Goal: Task Accomplishment & Management: Manage account settings

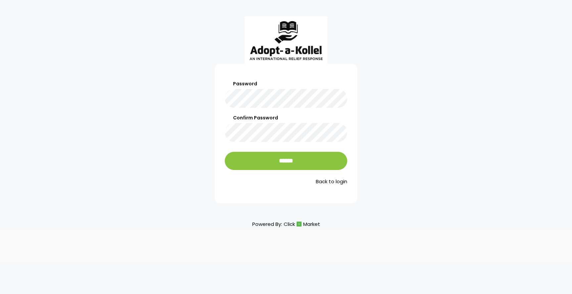
click at [203, 90] on div "Password Confirm Password ****** Back to login" at bounding box center [286, 110] width 572 height 188
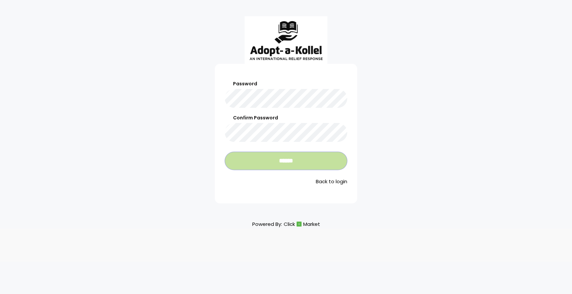
click at [261, 159] on input "******" at bounding box center [286, 161] width 122 height 18
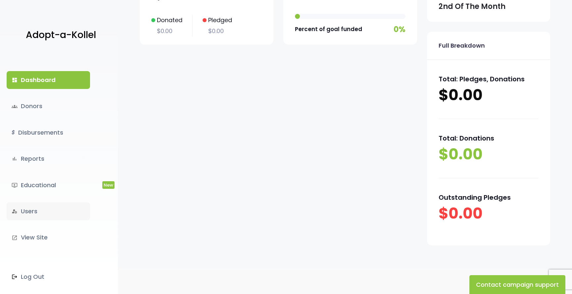
scroll to position [112, 0]
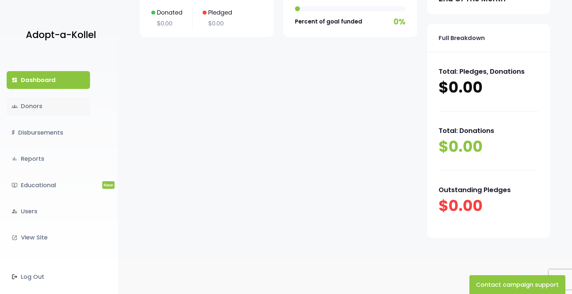
click at [56, 108] on link "groups Donors" at bounding box center [48, 106] width 83 height 18
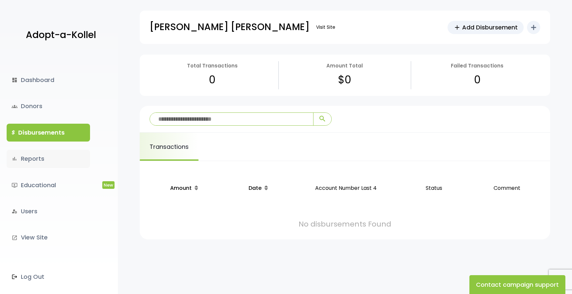
click at [45, 163] on link "bar_chart Reports" at bounding box center [48, 159] width 83 height 18
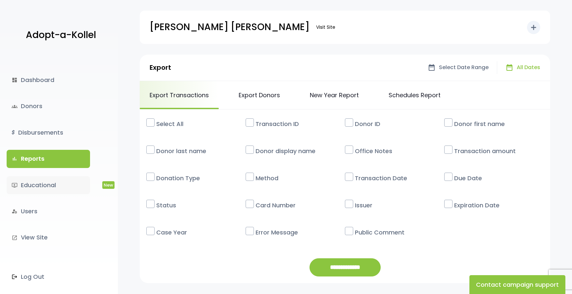
click at [45, 180] on link "ondemand_video Educational New" at bounding box center [48, 185] width 83 height 18
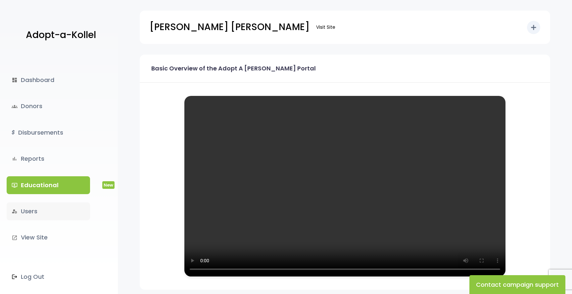
click at [42, 220] on link "manage_accounts Users" at bounding box center [48, 212] width 83 height 18
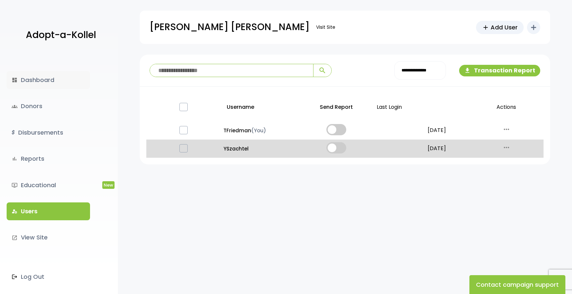
click at [47, 81] on link "dashboard Dashboard" at bounding box center [48, 80] width 83 height 18
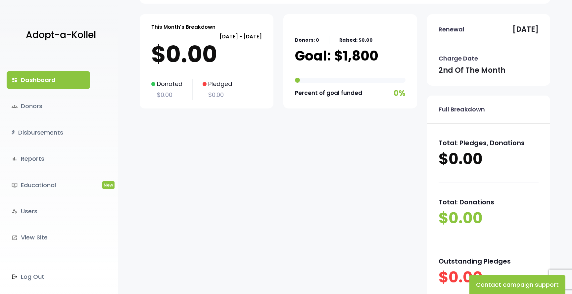
scroll to position [112, 0]
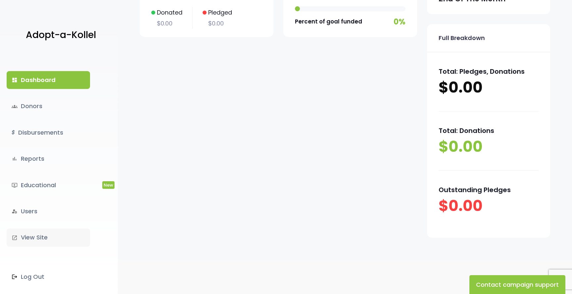
click at [51, 237] on link "launch View Site" at bounding box center [48, 238] width 83 height 18
click at [46, 105] on link "groups Donors" at bounding box center [48, 106] width 83 height 18
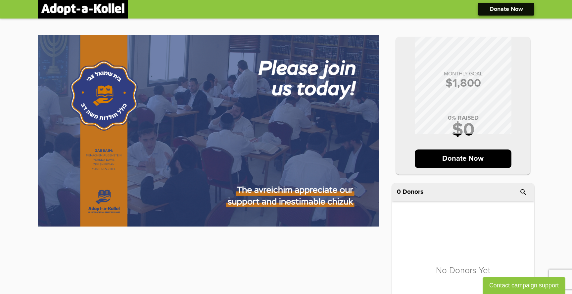
click at [496, 10] on p "Donate Now" at bounding box center [506, 9] width 33 height 6
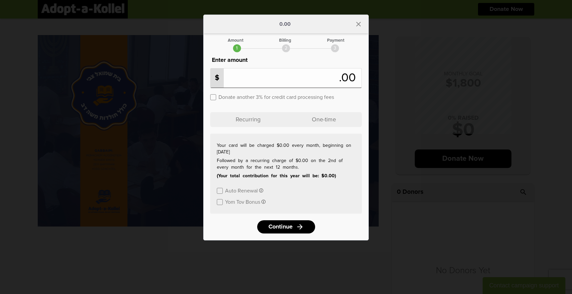
click at [287, 80] on input "number" at bounding box center [276, 78] width 126 height 15
click at [221, 190] on label at bounding box center [220, 191] width 6 height 6
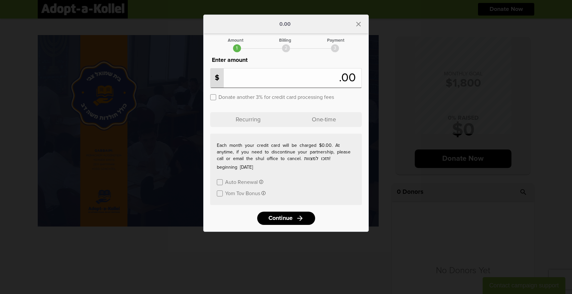
click at [220, 195] on label at bounding box center [220, 194] width 6 height 6
click at [220, 181] on label at bounding box center [220, 182] width 6 height 6
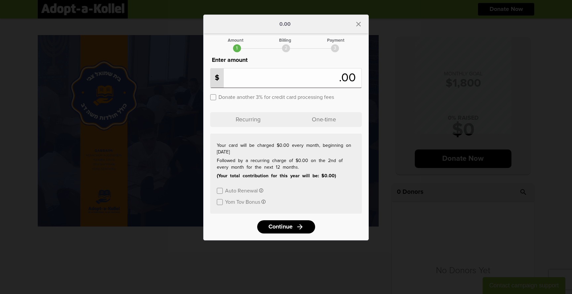
click at [222, 201] on label at bounding box center [220, 202] width 6 height 6
click at [357, 22] on icon "close" at bounding box center [359, 24] width 8 height 8
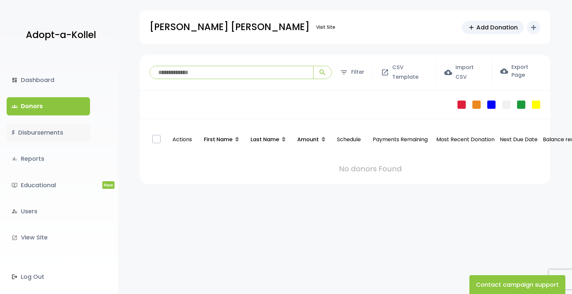
click at [47, 139] on link "$ Disbursements" at bounding box center [48, 133] width 83 height 18
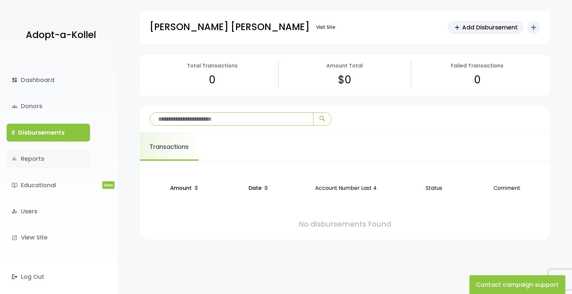
click at [47, 151] on link "bar_chart Reports" at bounding box center [48, 159] width 83 height 18
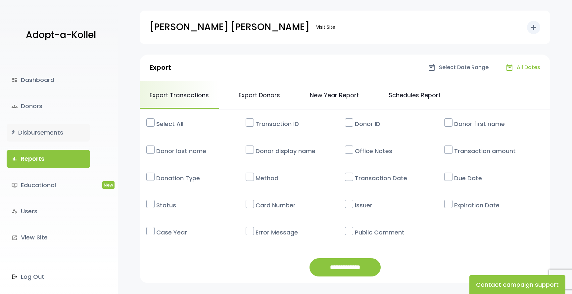
click at [51, 127] on link "$ Disbursements" at bounding box center [48, 133] width 83 height 18
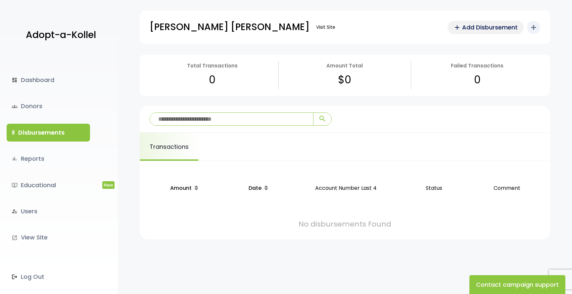
click at [475, 25] on span "Add Disbursement" at bounding box center [490, 27] width 56 height 9
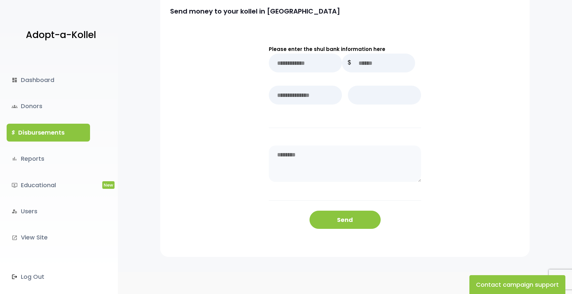
scroll to position [81, 0]
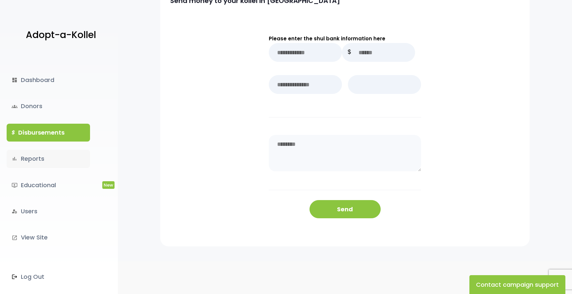
click at [60, 159] on link "bar_chart Reports" at bounding box center [48, 159] width 83 height 18
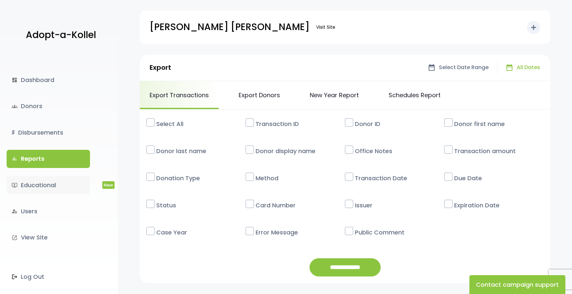
click at [56, 187] on link "ondemand_video Educational New" at bounding box center [48, 185] width 83 height 18
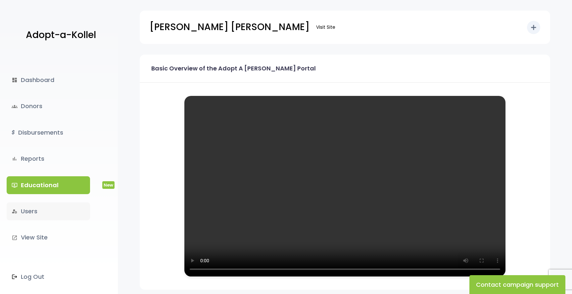
click at [49, 212] on link "manage_accounts Users" at bounding box center [48, 212] width 83 height 18
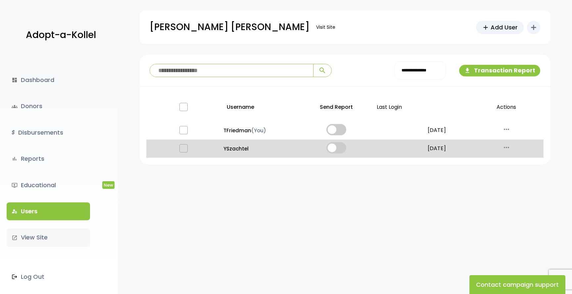
click at [45, 235] on link "launch View Site" at bounding box center [48, 238] width 83 height 18
click at [74, 73] on link "dashboard Dashboard" at bounding box center [48, 80] width 83 height 18
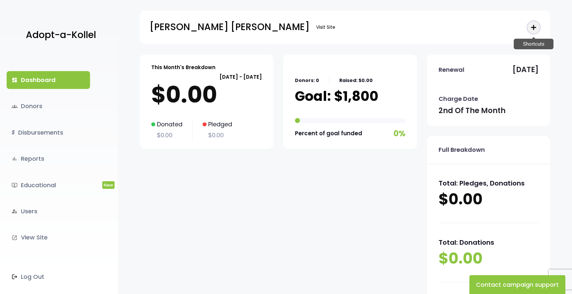
click at [534, 30] on icon "add" at bounding box center [534, 28] width 8 height 8
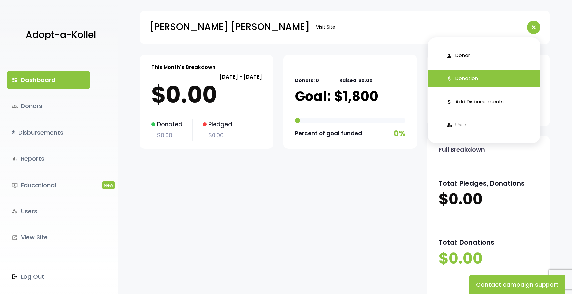
click at [492, 79] on link "attach_money Donation" at bounding box center [484, 79] width 113 height 17
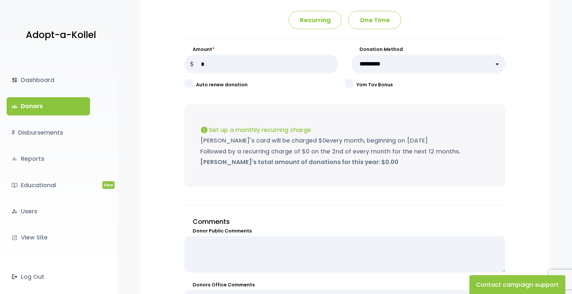
scroll to position [157, 0]
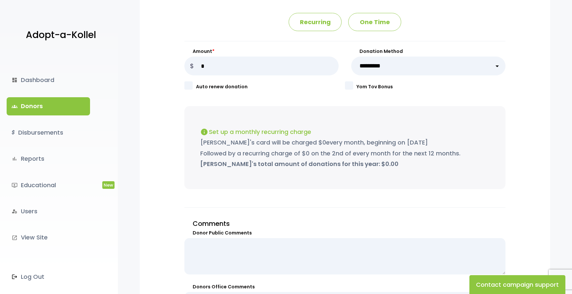
click at [437, 67] on select "**********" at bounding box center [428, 66] width 154 height 19
select select "******"
click at [351, 57] on select "**********" at bounding box center [428, 66] width 154 height 19
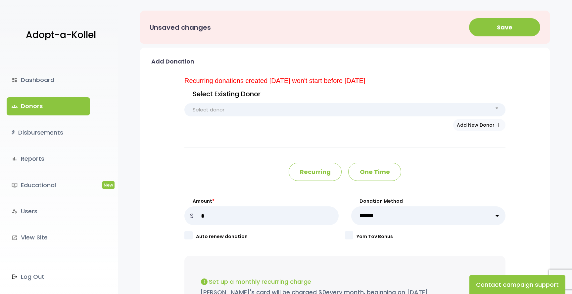
scroll to position [0, 0]
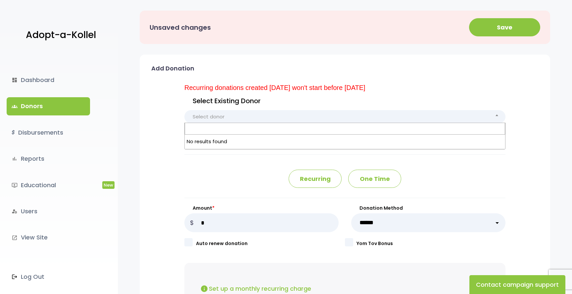
click at [408, 113] on span "Select donor" at bounding box center [344, 116] width 321 height 13
click at [468, 129] on button "Add New Donor add" at bounding box center [479, 132] width 52 height 12
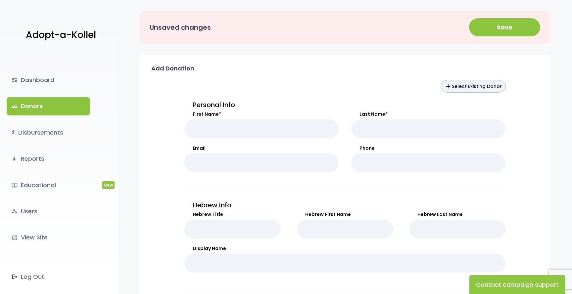
click at [467, 86] on button "add Select Existing Donor" at bounding box center [473, 86] width 65 height 12
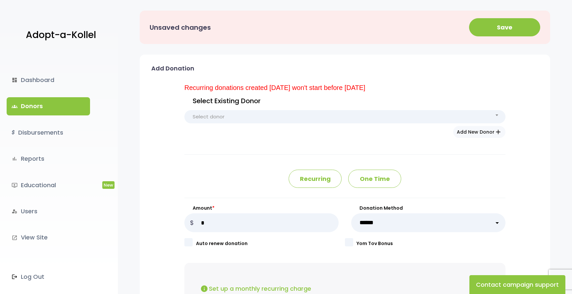
click at [389, 114] on span "Select donor" at bounding box center [344, 116] width 321 height 13
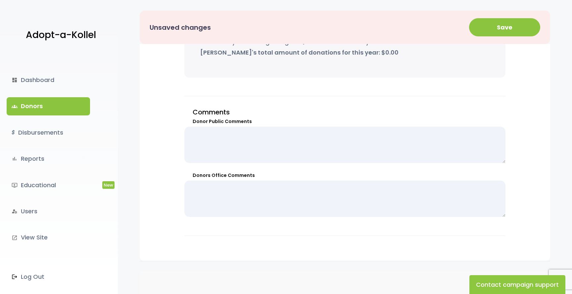
scroll to position [292, 0]
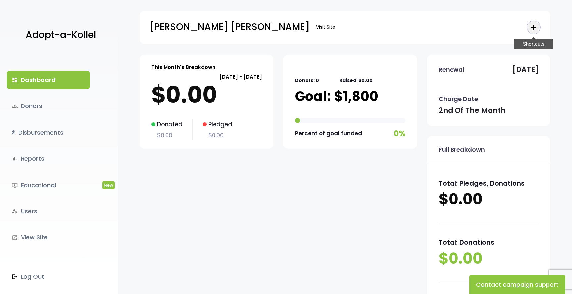
click at [533, 26] on icon "add" at bounding box center [534, 28] width 8 height 8
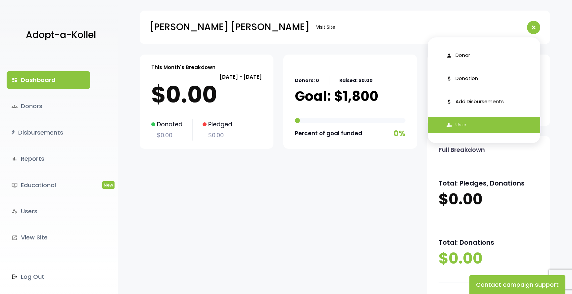
click at [485, 121] on link "manage_accounts User" at bounding box center [484, 125] width 113 height 17
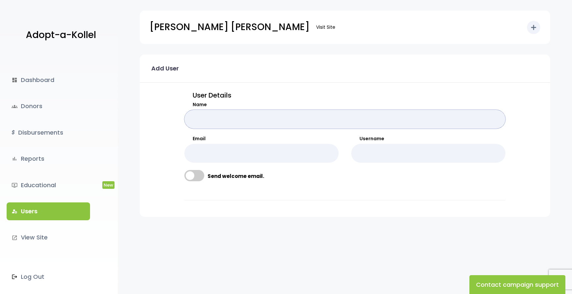
click at [340, 116] on input "Name" at bounding box center [344, 119] width 321 height 19
click at [538, 25] on button "add Shortcuts" at bounding box center [533, 27] width 13 height 13
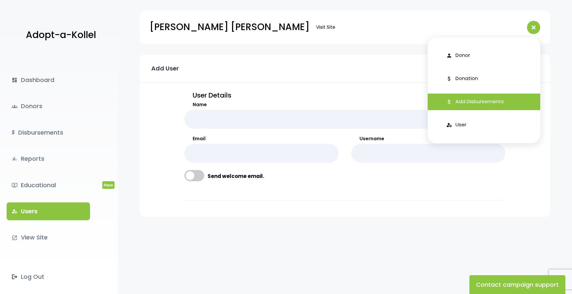
click at [472, 105] on span "Add Disbursements" at bounding box center [480, 102] width 48 height 8
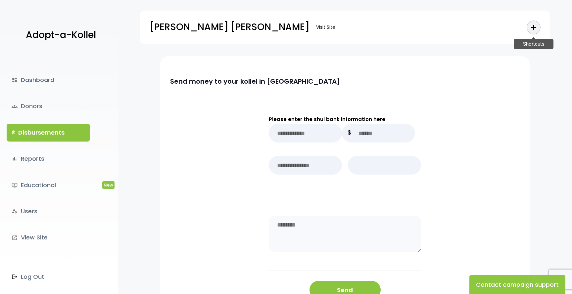
click at [532, 29] on icon "add" at bounding box center [534, 28] width 8 height 8
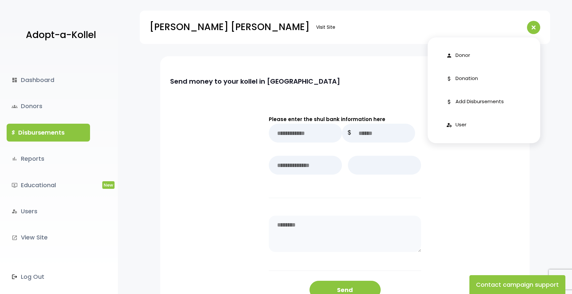
click at [477, 60] on div "Send money to your kollel in [GEOGRAPHIC_DATA]" at bounding box center [344, 71] width 369 height 30
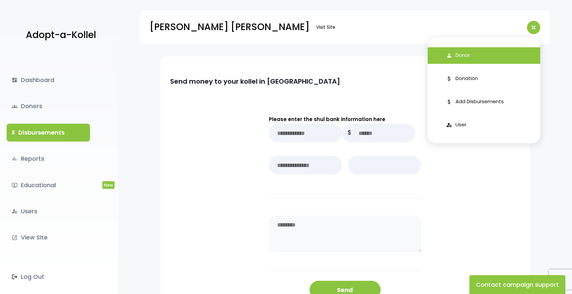
click at [476, 54] on link "person Donor" at bounding box center [484, 55] width 113 height 17
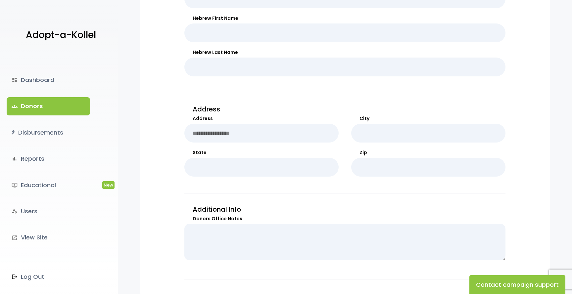
scroll to position [313, 0]
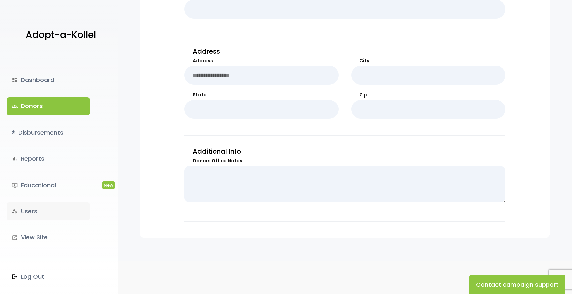
click at [54, 209] on link "manage_accounts Users" at bounding box center [48, 212] width 83 height 18
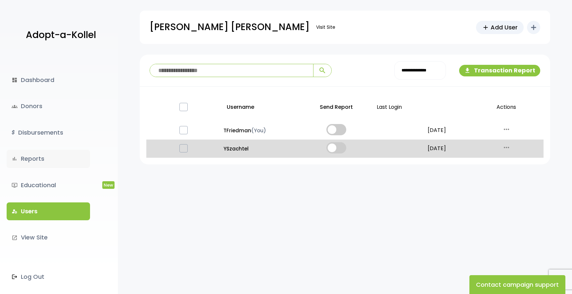
click at [53, 164] on link "bar_chart Reports" at bounding box center [48, 159] width 83 height 18
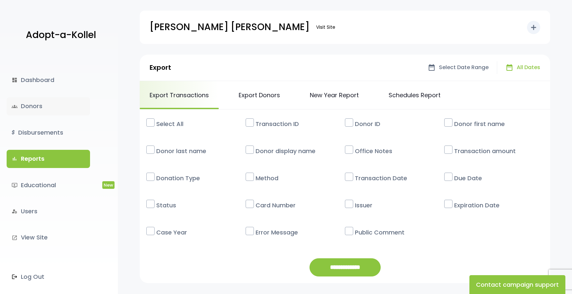
click at [52, 112] on link "groups Donors" at bounding box center [48, 106] width 83 height 18
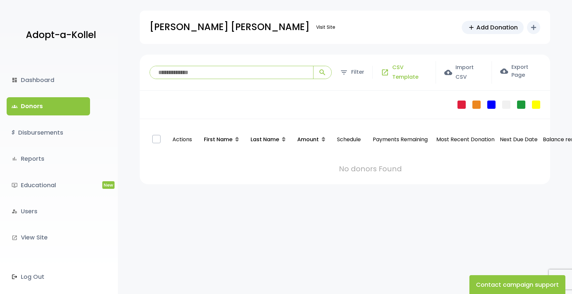
click at [390, 75] on p "open_in_new CSV Template" at bounding box center [404, 72] width 46 height 19
click at [377, 118] on label "open_in_new Prefilled CSV Template" at bounding box center [386, 116] width 73 height 8
click at [62, 128] on link "$ Disbursements" at bounding box center [48, 133] width 83 height 18
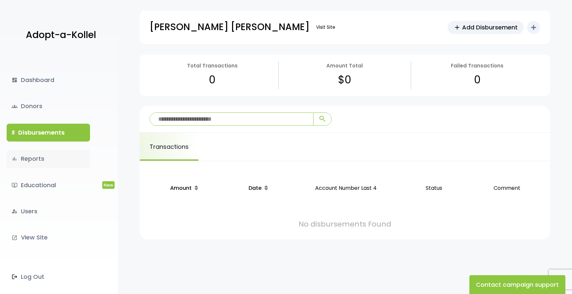
click at [58, 158] on link "bar_chart Reports" at bounding box center [48, 159] width 83 height 18
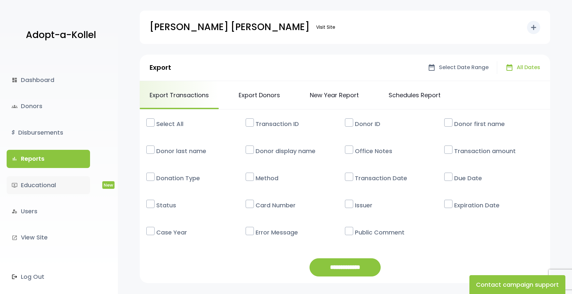
click at [56, 189] on link "ondemand_video Educational New" at bounding box center [48, 185] width 83 height 18
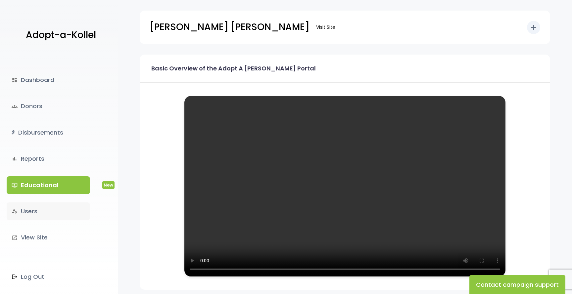
click at [49, 214] on link "manage_accounts Users" at bounding box center [48, 212] width 83 height 18
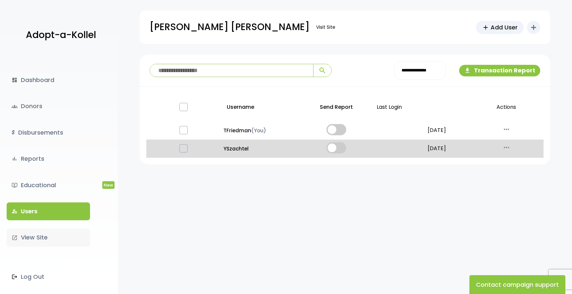
click at [46, 238] on link "launch View Site" at bounding box center [48, 238] width 83 height 18
click at [68, 129] on link "$ Disbursements" at bounding box center [48, 133] width 83 height 18
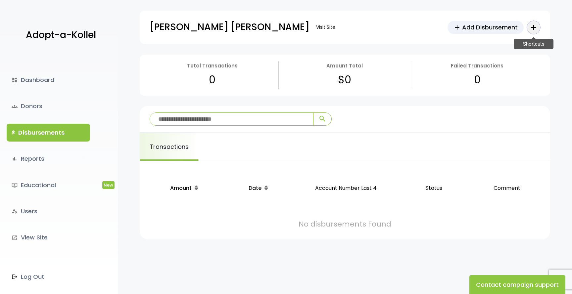
click at [534, 26] on icon "add" at bounding box center [534, 28] width 8 height 8
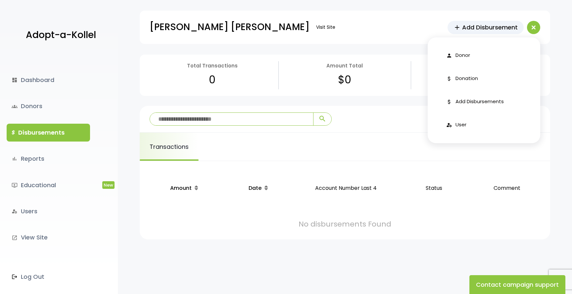
click at [401, 27] on div "[PERSON_NAME] [PERSON_NAME] Visit Site add Add Disbursement add Shortcuts perso…" at bounding box center [345, 27] width 391 height 33
